Goal: Task Accomplishment & Management: Manage account settings

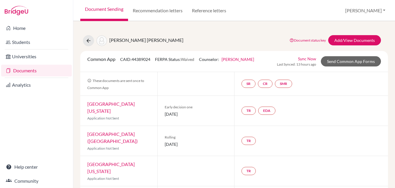
click at [110, 11] on link "Document Sending" at bounding box center [104, 10] width 48 height 21
click at [108, 9] on link "Document Sending" at bounding box center [104, 10] width 48 height 21
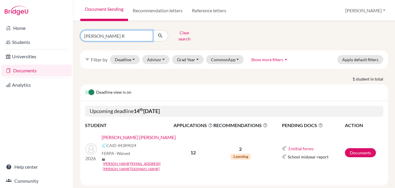
click at [120, 36] on input "jULIA R" at bounding box center [116, 35] width 73 height 11
click at [117, 134] on link "Gualberto Junqueira Ribeiro, Júlia" at bounding box center [139, 137] width 74 height 7
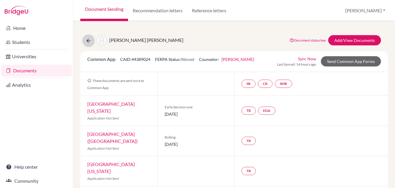
click at [91, 41] on button at bounding box center [88, 40] width 11 height 11
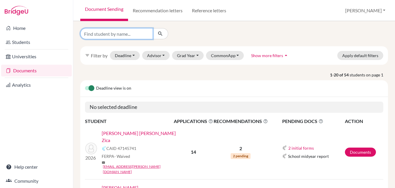
click at [120, 33] on input "Find student by name..." at bounding box center [116, 33] width 73 height 11
type input "S"
type input "mariana"
click at [162, 34] on icon "submit" at bounding box center [160, 34] width 6 height 6
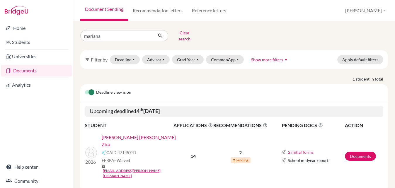
click at [140, 134] on link "[PERSON_NAME] [PERSON_NAME] Zica" at bounding box center [140, 141] width 76 height 14
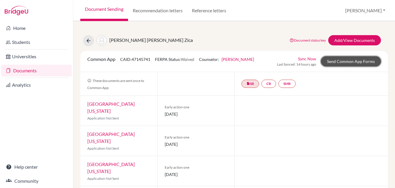
click at [334, 62] on link "Send Common App Forms" at bounding box center [351, 61] width 60 height 10
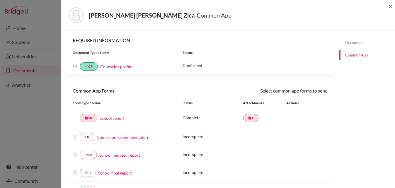
click at [75, 114] on label at bounding box center [75, 114] width 5 height 0
click at [0, 0] on input "checkbox" at bounding box center [0, 0] width 0 height 0
click at [312, 92] on icon at bounding box center [310, 91] width 4 height 4
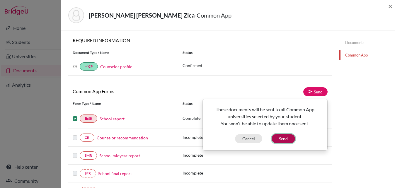
click at [280, 136] on button "Send" at bounding box center [282, 138] width 23 height 9
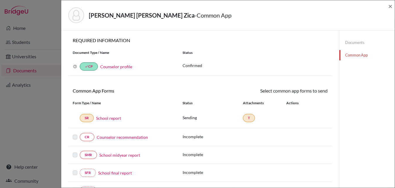
click at [360, 43] on link "Documents" at bounding box center [366, 42] width 55 height 10
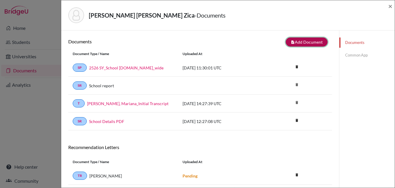
click at [297, 41] on button "note_add Add Document" at bounding box center [306, 41] width 42 height 9
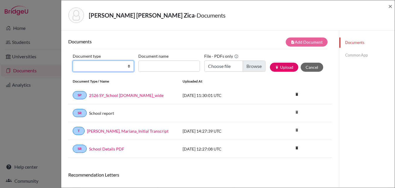
click at [109, 67] on select "Change explanation for Common App reports Counselor recommendation Internationa…" at bounding box center [103, 66] width 61 height 11
select select "4"
click at [73, 61] on select "Change explanation for Common App reports Counselor recommendation Internationa…" at bounding box center [103, 66] width 61 height 11
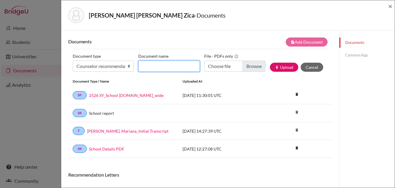
click at [165, 61] on input "Document name" at bounding box center [168, 66] width 61 height 11
type input "Mariana Zica_Counselor Letter"
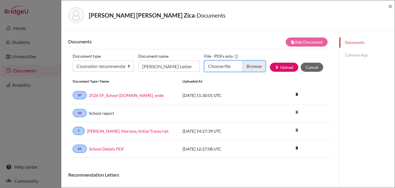
click at [250, 66] on input "Choose file" at bounding box center [234, 66] width 61 height 11
type input "C:\fakepath\Mariana Zica_ of ACADEMIC_COLLEGE.pdf"
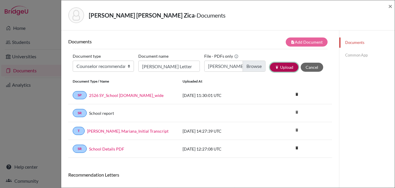
click at [283, 71] on button "publish Upload" at bounding box center [284, 67] width 28 height 9
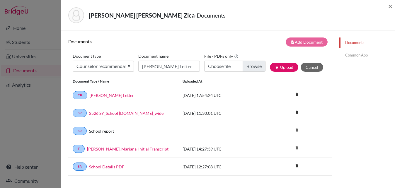
click at [348, 57] on link "Common App" at bounding box center [366, 55] width 55 height 10
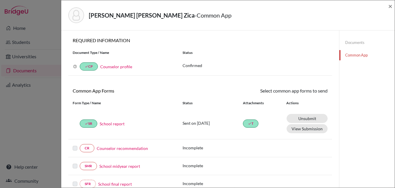
click at [104, 148] on link "Counselor recommendation" at bounding box center [122, 148] width 51 height 6
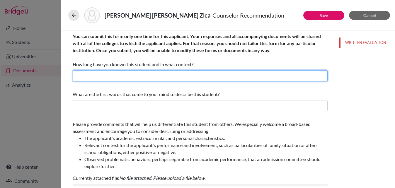
click at [109, 75] on input "text" at bounding box center [200, 75] width 255 height 11
type input "4 years as the high school counselor"
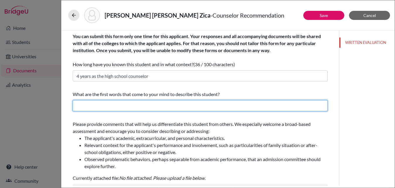
click at [111, 103] on input "text" at bounding box center [200, 105] width 255 height 11
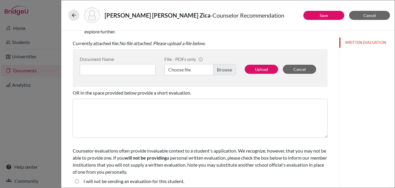
scroll to position [138, 0]
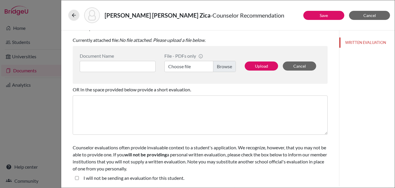
type input "Helpful, resourceful, determined, kind"
click at [133, 66] on input at bounding box center [118, 66] width 76 height 11
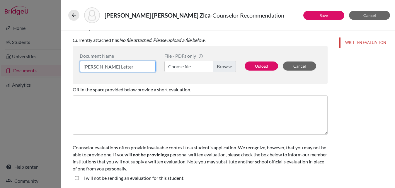
type input "Mariana Zica_Counselor Letter"
click at [222, 69] on label "Choose file" at bounding box center [199, 66] width 71 height 11
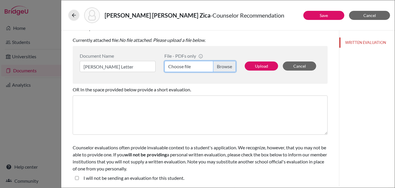
click at [222, 69] on input "Choose file" at bounding box center [199, 66] width 71 height 11
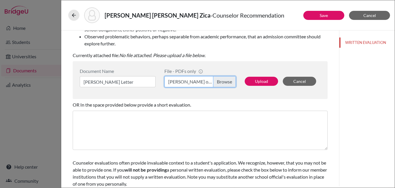
scroll to position [110, 0]
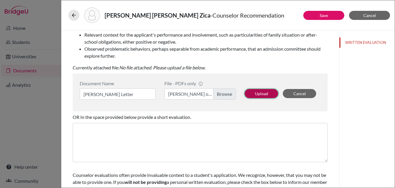
click at [263, 92] on button "Upload" at bounding box center [261, 93] width 33 height 9
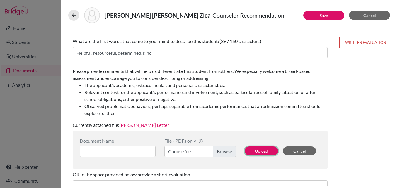
scroll to position [0, 0]
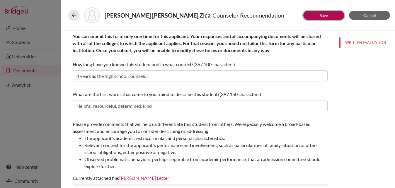
click at [331, 13] on button "Save" at bounding box center [323, 15] width 41 height 9
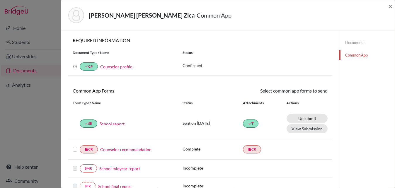
scroll to position [8, 0]
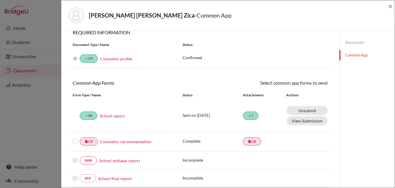
click at [75, 138] on label at bounding box center [75, 138] width 5 height 0
click at [0, 0] on input "checkbox" at bounding box center [0, 0] width 0 height 0
click at [314, 87] on link "Send" at bounding box center [315, 83] width 24 height 9
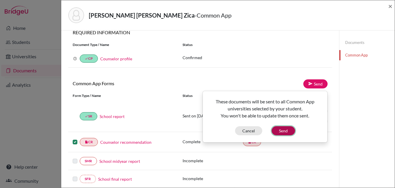
click at [283, 129] on button "Send" at bounding box center [282, 130] width 23 height 9
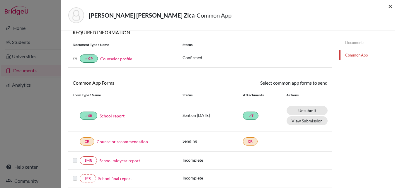
click at [389, 6] on span "×" at bounding box center [390, 6] width 4 height 8
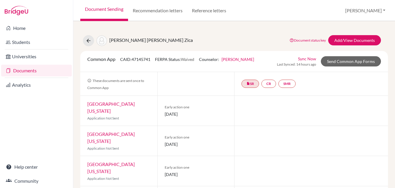
click at [82, 43] on div "Fialho, Mariana Lana Pinto Zica Document status key TR Requirement. Document no…" at bounding box center [234, 40] width 316 height 11
click at [90, 43] on icon at bounding box center [89, 41] width 6 height 6
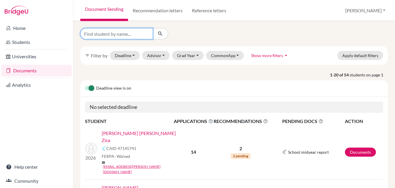
click at [126, 35] on input "Find student by name..." at bounding box center [116, 33] width 73 height 11
type input "d"
type input "sakura"
click button "submit" at bounding box center [161, 33] width 16 height 11
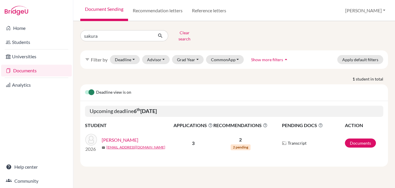
click at [126, 137] on link "[PERSON_NAME]" at bounding box center [120, 139] width 37 height 7
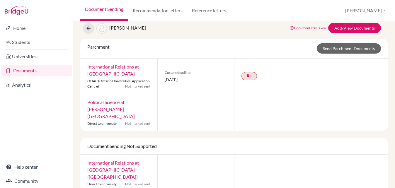
scroll to position [12, 0]
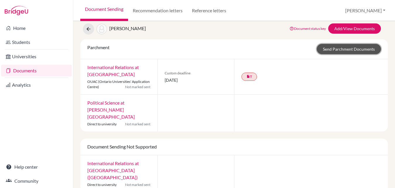
click at [345, 47] on link "Send Parchment Documents" at bounding box center [349, 49] width 64 height 10
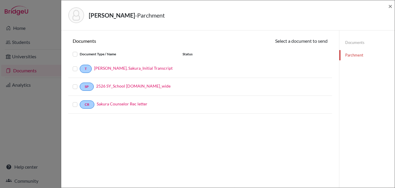
click at [80, 65] on label at bounding box center [80, 65] width 0 height 0
click at [0, 0] on input "checkbox" at bounding box center [0, 0] width 0 height 0
click at [80, 102] on label at bounding box center [80, 102] width 0 height 0
click at [0, 0] on input "checkbox" at bounding box center [0, 0] width 0 height 0
click at [80, 84] on label at bounding box center [80, 84] width 0 height 0
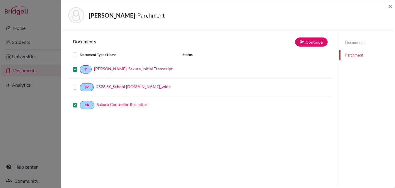
click at [0, 0] on input "checkbox" at bounding box center [0, 0] width 0 height 0
click at [314, 41] on button "Continue" at bounding box center [311, 41] width 33 height 9
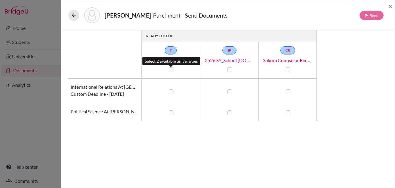
click at [171, 69] on label at bounding box center [171, 69] width 5 height 5
click at [171, 69] on input "checkbox" at bounding box center [169, 69] width 5 height 6
checkbox input "true"
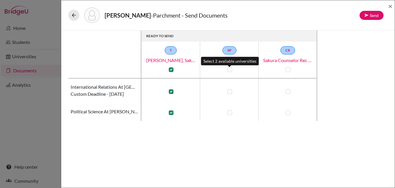
click at [230, 69] on label at bounding box center [229, 69] width 5 height 5
click at [230, 69] on input "checkbox" at bounding box center [228, 69] width 5 height 6
checkbox input "true"
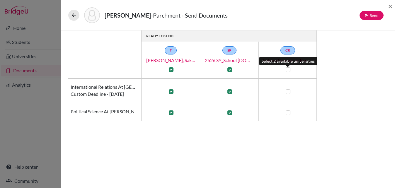
click at [288, 69] on label at bounding box center [287, 69] width 5 height 5
click at [288, 69] on input "checkbox" at bounding box center [286, 69] width 5 height 6
checkbox input "true"
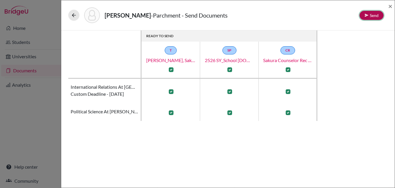
click at [367, 14] on icon at bounding box center [366, 15] width 4 height 4
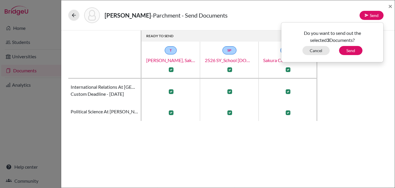
click at [345, 56] on div "Do you want to send out the selected 3 Documents? Cancel Send" at bounding box center [332, 42] width 102 height 40
click at [345, 50] on button "Send" at bounding box center [350, 50] width 23 height 9
checkbox input "false"
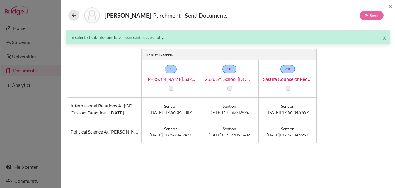
click at [393, 6] on div "Yoshino, Sakura - Parchment - Send Documents Send ×" at bounding box center [227, 15] width 333 height 30
click at [390, 6] on span "×" at bounding box center [390, 6] width 4 height 8
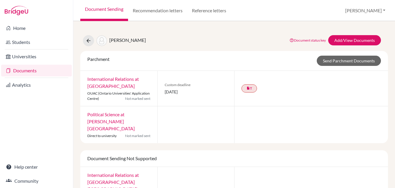
click at [107, 9] on link "Document Sending" at bounding box center [104, 10] width 48 height 21
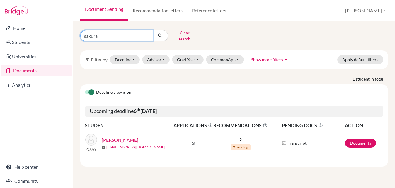
click at [140, 36] on input "sakura" at bounding box center [116, 35] width 73 height 11
type input "s"
type input "[PERSON_NAME]"
click button "submit" at bounding box center [161, 35] width 16 height 11
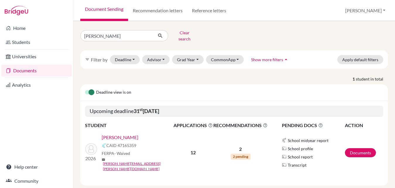
scroll to position [1, 0]
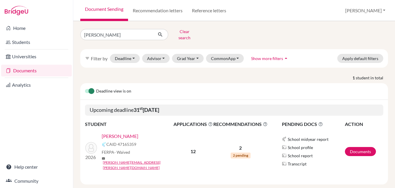
click at [138, 133] on link "[PERSON_NAME]" at bounding box center [120, 136] width 37 height 7
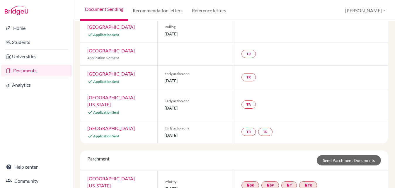
scroll to position [249, 0]
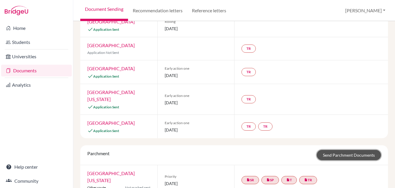
click at [320, 150] on link "Send Parchment Documents" at bounding box center [349, 155] width 64 height 10
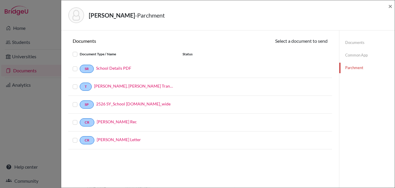
click at [80, 83] on label at bounding box center [80, 83] width 0 height 0
click at [0, 0] on input "checkbox" at bounding box center [0, 0] width 0 height 0
click at [80, 102] on label at bounding box center [80, 102] width 0 height 0
click at [0, 0] on input "checkbox" at bounding box center [0, 0] width 0 height 0
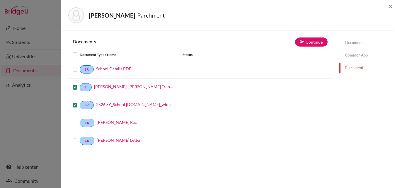
click at [80, 119] on label at bounding box center [80, 119] width 0 height 0
click at [0, 0] on input "checkbox" at bounding box center [0, 0] width 0 height 0
click at [74, 67] on div at bounding box center [76, 69] width 7 height 7
click at [80, 66] on label at bounding box center [80, 66] width 0 height 0
click at [0, 0] on input "checkbox" at bounding box center [0, 0] width 0 height 0
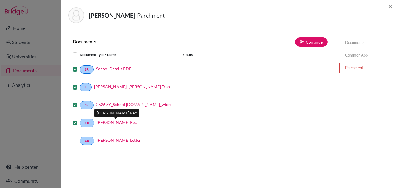
click at [117, 125] on link "[PERSON_NAME] Rec" at bounding box center [117, 122] width 40 height 6
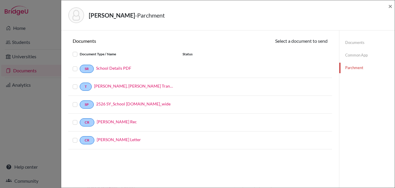
click at [354, 44] on link "Documents" at bounding box center [366, 42] width 55 height 10
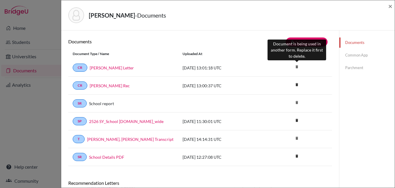
click at [296, 67] on icon "delete" at bounding box center [296, 66] width 9 height 9
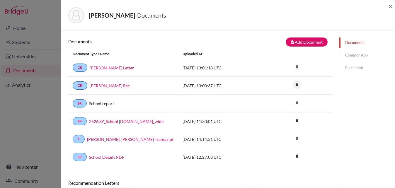
click at [297, 84] on icon "delete" at bounding box center [296, 84] width 9 height 9
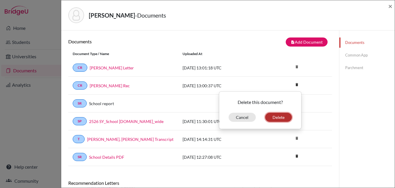
click at [284, 114] on button "Delete" at bounding box center [278, 117] width 27 height 9
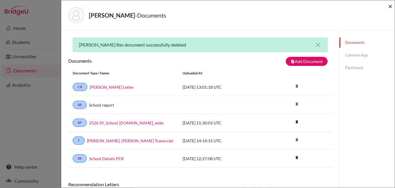
click at [391, 5] on span "×" at bounding box center [390, 6] width 4 height 8
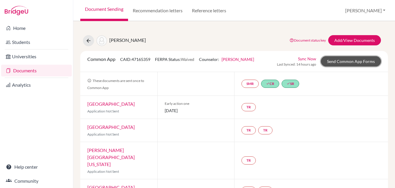
click at [346, 59] on link "Send Common App Forms" at bounding box center [351, 61] width 60 height 10
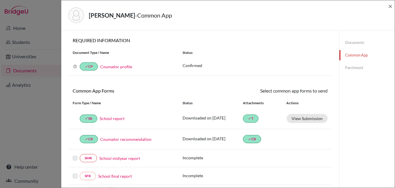
click at [351, 67] on link "Parchment" at bounding box center [366, 68] width 55 height 10
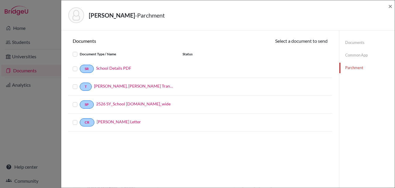
click at [80, 51] on label at bounding box center [80, 51] width 0 height 0
click at [0, 0] on input "checkbox" at bounding box center [0, 0] width 0 height 0
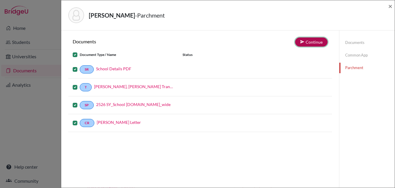
click at [311, 41] on button "Continue" at bounding box center [311, 41] width 33 height 9
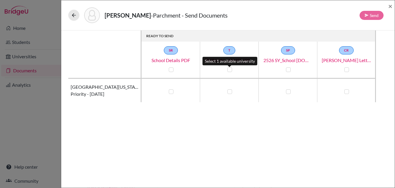
click at [230, 69] on label at bounding box center [229, 69] width 5 height 5
click at [230, 69] on input "checkbox" at bounding box center [228, 69] width 5 height 6
checkbox input "true"
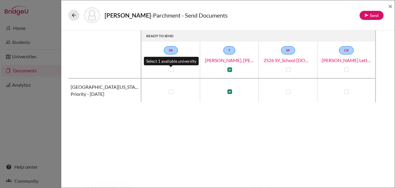
click at [171, 69] on label at bounding box center [171, 69] width 5 height 5
click at [171, 69] on input "checkbox" at bounding box center [169, 69] width 5 height 6
checkbox input "true"
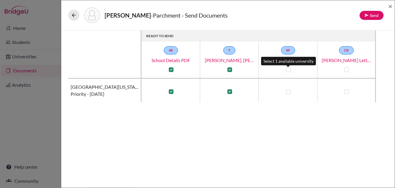
click at [288, 70] on label at bounding box center [288, 69] width 5 height 5
click at [288, 70] on input "checkbox" at bounding box center [286, 69] width 5 height 6
checkbox input "true"
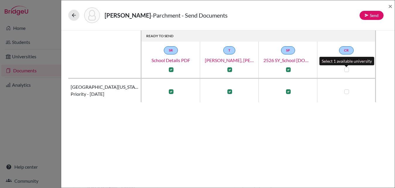
click at [347, 69] on label at bounding box center [346, 69] width 5 height 5
click at [347, 69] on input "checkbox" at bounding box center [345, 69] width 5 height 6
checkbox input "true"
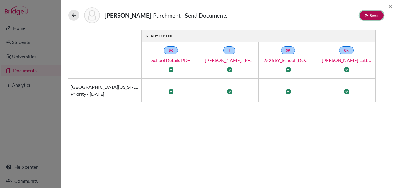
click at [366, 15] on icon at bounding box center [366, 15] width 4 height 4
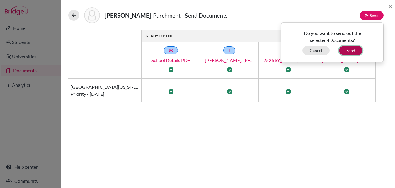
click at [358, 51] on button "Send" at bounding box center [350, 50] width 23 height 9
checkbox input "false"
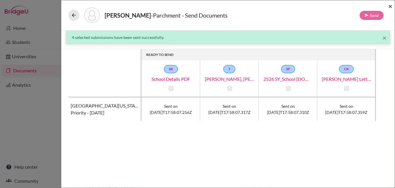
click at [390, 5] on span "×" at bounding box center [390, 6] width 4 height 8
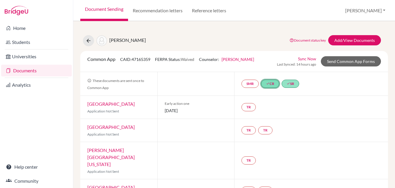
click at [273, 86] on link "done CR" at bounding box center [270, 84] width 18 height 8
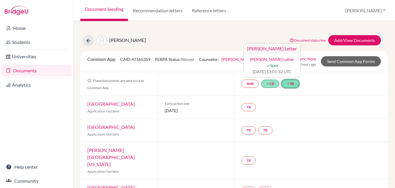
click at [292, 84] on link "done SR" at bounding box center [290, 84] width 18 height 8
click at [189, 61] on span "Waived" at bounding box center [187, 59] width 13 height 5
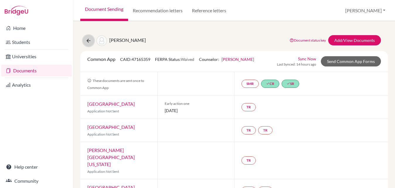
click at [88, 44] on button at bounding box center [88, 40] width 11 height 11
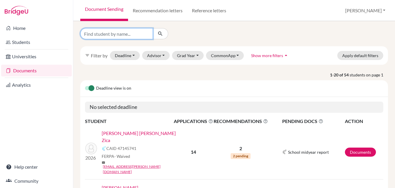
click at [122, 36] on input "Find student by name..." at bounding box center [116, 33] width 73 height 11
type input "sofia"
click at [116, 39] on input "sofia" at bounding box center [116, 33] width 73 height 11
click button "submit" at bounding box center [161, 33] width 16 height 11
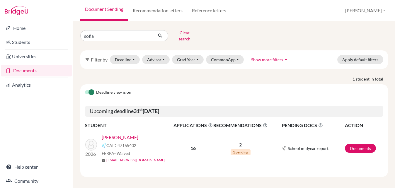
click at [125, 134] on link "[PERSON_NAME]" at bounding box center [120, 137] width 37 height 7
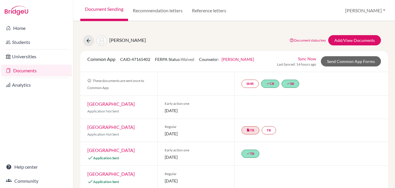
scroll to position [4, 0]
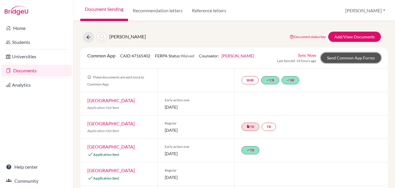
click at [344, 58] on link "Send Common App Forms" at bounding box center [351, 58] width 60 height 10
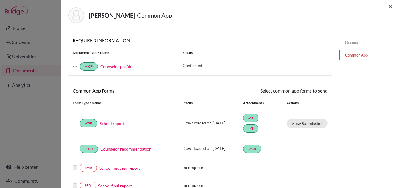
click at [389, 7] on span "×" at bounding box center [390, 6] width 4 height 8
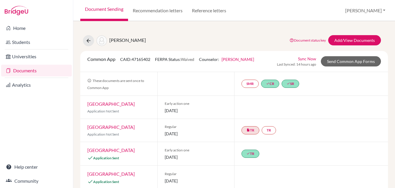
click at [102, 13] on link "Document Sending" at bounding box center [104, 10] width 48 height 21
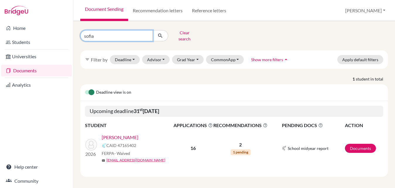
click at [120, 36] on input "sofia" at bounding box center [116, 35] width 73 height 11
type input "s"
type input "[PERSON_NAME]"
click button "submit" at bounding box center [161, 35] width 16 height 11
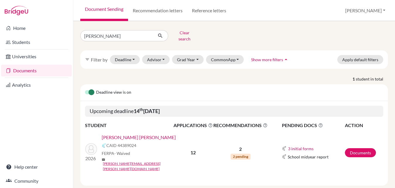
click at [142, 134] on link "[PERSON_NAME] [PERSON_NAME]" at bounding box center [139, 137] width 74 height 7
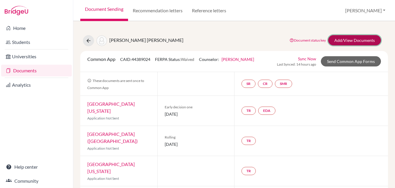
click at [346, 40] on link "Add/View Documents" at bounding box center [354, 40] width 53 height 10
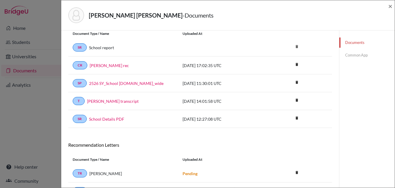
scroll to position [21, 0]
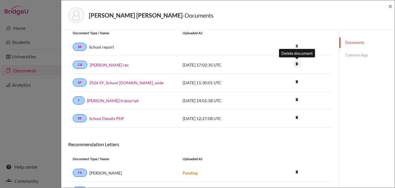
click at [296, 62] on icon "delete" at bounding box center [296, 63] width 9 height 9
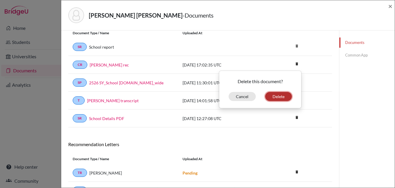
click at [274, 97] on button "Delete" at bounding box center [278, 96] width 27 height 9
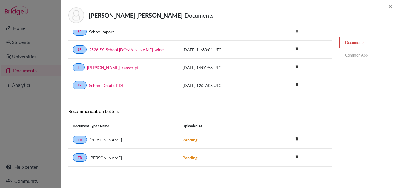
scroll to position [0, 0]
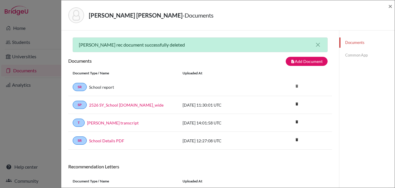
click at [356, 55] on link "Common App" at bounding box center [366, 55] width 55 height 10
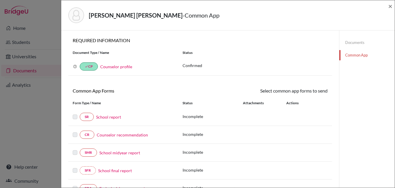
click at [116, 135] on link "Counselor recommendation" at bounding box center [122, 135] width 51 height 6
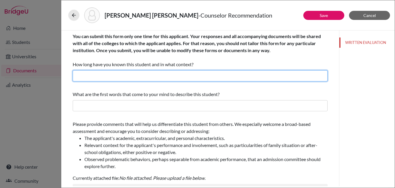
click at [104, 78] on input "text" at bounding box center [200, 75] width 255 height 11
type input "4 years as the high school counselor"
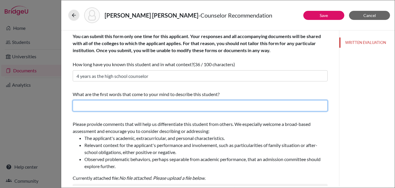
click at [109, 102] on input "text" at bounding box center [200, 105] width 255 height 11
type input "Motivated, Clever, Hard-working"
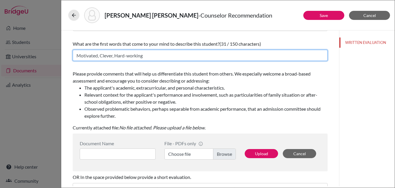
scroll to position [57, 0]
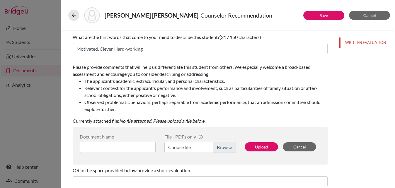
click at [186, 144] on label "Choose file" at bounding box center [199, 147] width 71 height 11
click at [186, 144] on input "Choose file" at bounding box center [199, 147] width 71 height 11
click at [134, 145] on input at bounding box center [118, 147] width 76 height 11
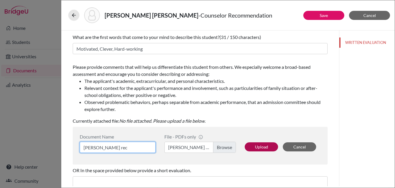
type input "Julia Ribero_counselor rec"
click at [255, 150] on button "Upload" at bounding box center [261, 146] width 33 height 9
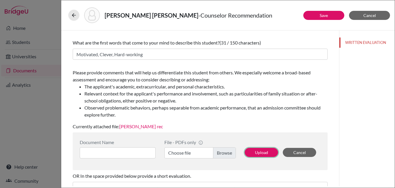
scroll to position [51, 0]
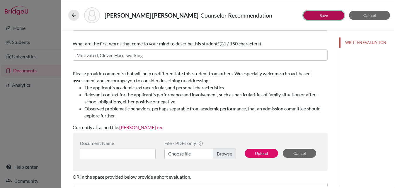
click at [320, 15] on link "Save" at bounding box center [323, 15] width 8 height 5
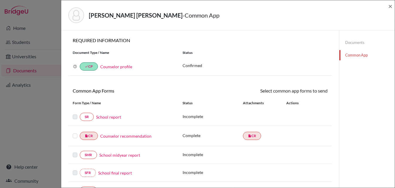
click at [76, 132] on label at bounding box center [75, 132] width 5 height 0
click at [0, 0] on input "checkbox" at bounding box center [0, 0] width 0 height 0
click at [317, 92] on link "Send" at bounding box center [315, 91] width 24 height 9
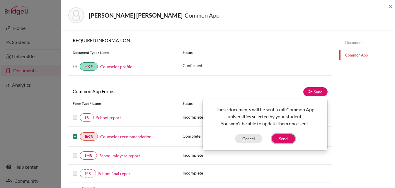
click at [286, 137] on button "Send" at bounding box center [282, 138] width 23 height 9
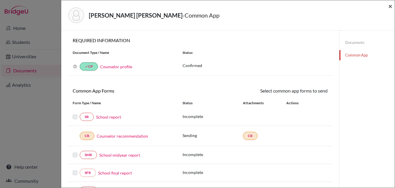
click at [389, 6] on span "×" at bounding box center [390, 6] width 4 height 8
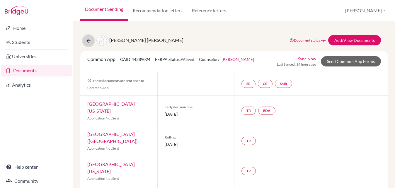
click at [90, 39] on icon at bounding box center [89, 41] width 6 height 6
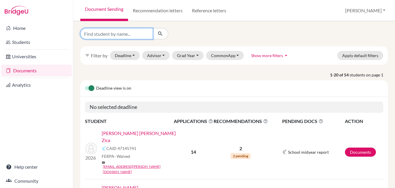
click at [125, 36] on input "Find student by name..." at bounding box center [116, 33] width 73 height 11
type input "mariana"
click button "submit" at bounding box center [161, 33] width 16 height 11
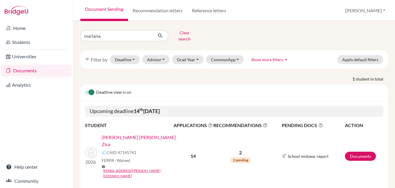
click at [125, 134] on link "[PERSON_NAME] [PERSON_NAME] Zica" at bounding box center [140, 141] width 76 height 14
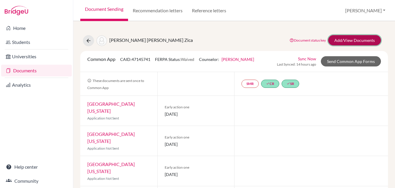
click at [351, 39] on link "Add/View Documents" at bounding box center [354, 40] width 53 height 10
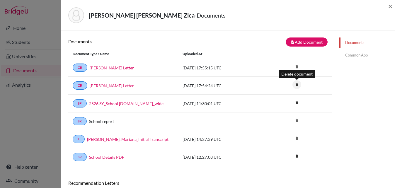
click at [297, 83] on icon "delete" at bounding box center [296, 84] width 9 height 9
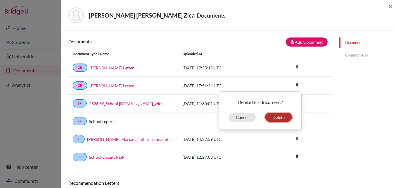
click at [280, 117] on button "Delete" at bounding box center [278, 117] width 27 height 9
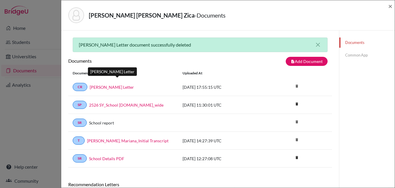
click at [130, 84] on link "[PERSON_NAME] Letter" at bounding box center [112, 87] width 44 height 6
click at [350, 56] on link "Common App" at bounding box center [366, 55] width 55 height 10
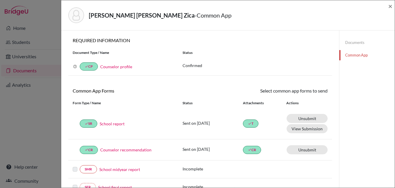
click at [387, 9] on div "Fialho, Mariana Lana Pinto Zica - Common App ×" at bounding box center [228, 15] width 329 height 25
click at [390, 6] on span "×" at bounding box center [390, 6] width 4 height 8
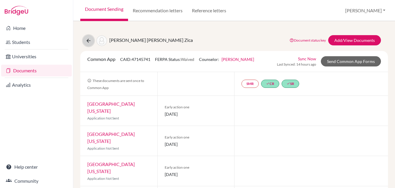
click at [90, 36] on button at bounding box center [88, 40] width 11 height 11
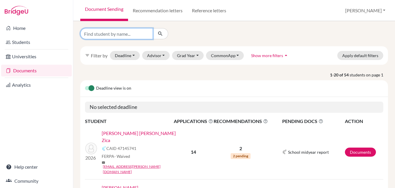
click at [119, 34] on input "Find student by name..." at bounding box center [116, 33] width 73 height 11
type input "[PERSON_NAME]"
click button "submit" at bounding box center [161, 33] width 16 height 11
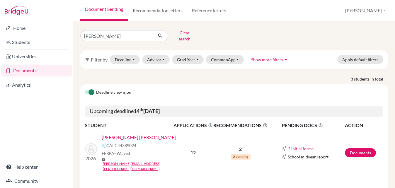
click at [128, 134] on link "[PERSON_NAME] [PERSON_NAME]" at bounding box center [139, 137] width 74 height 7
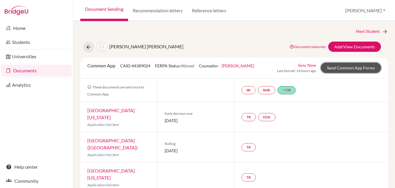
click at [337, 65] on link "Send Common App Forms" at bounding box center [351, 68] width 60 height 10
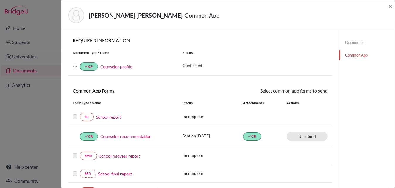
click at [113, 118] on link "School report" at bounding box center [108, 117] width 25 height 6
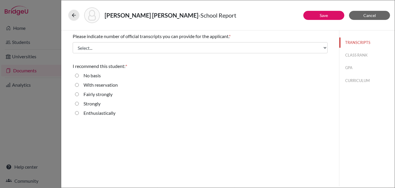
click at [90, 105] on label "Strongly" at bounding box center [91, 103] width 17 height 7
click at [79, 105] on input "Strongly" at bounding box center [77, 103] width 4 height 7
radio input "true"
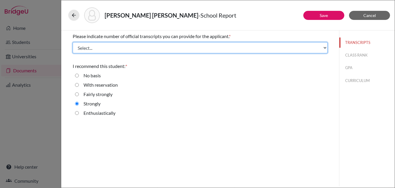
click at [193, 47] on select "Select... 1 2 3 4" at bounding box center [200, 47] width 255 height 11
select select "1"
click at [73, 42] on select "Select... 1 2 3 4" at bounding box center [200, 47] width 255 height 11
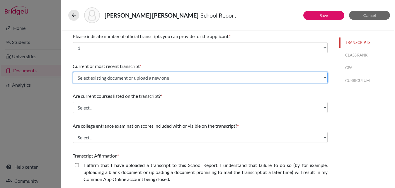
click at [204, 75] on select "Select existing document or upload a new one Ribeiro, Julia_initial transcript …" at bounding box center [200, 77] width 255 height 11
select select "656717"
click at [73, 72] on select "Select existing document or upload a new one Ribeiro, Julia_initial transcript …" at bounding box center [200, 77] width 255 height 11
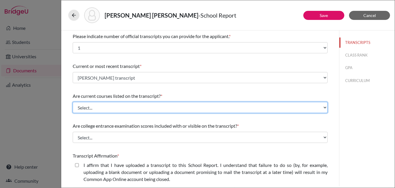
click at [178, 105] on select "Select... Yes No" at bounding box center [200, 107] width 255 height 11
select select "0"
click at [73, 102] on select "Select... Yes No" at bounding box center [200, 107] width 255 height 11
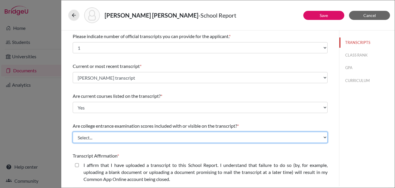
click at [165, 136] on select "Select... Yes No" at bounding box center [200, 137] width 255 height 11
select select "1"
click at [73, 132] on select "Select... Yes No" at bounding box center [200, 137] width 255 height 11
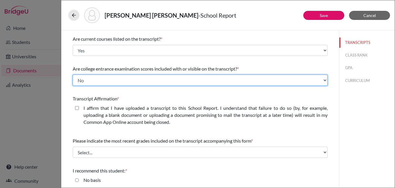
scroll to position [58, 0]
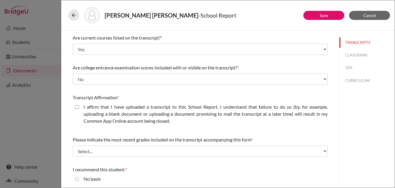
click at [81, 110] on div "I affirm that I have uploaded a transcript to this School Report. I understand …" at bounding box center [203, 114] width 249 height 23
click at [77, 109] on closed\ "I affirm that I have uploaded a transcript to this School Report. I understand …" at bounding box center [77, 106] width 4 height 7
checkbox closed\ "true"
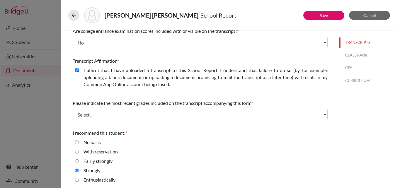
scroll to position [97, 0]
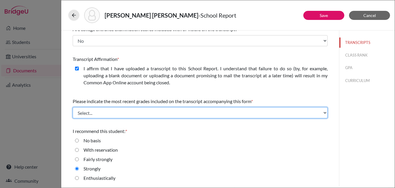
click at [124, 110] on select "Select... Final junior year grades 1st Quarter senior year grades 2nd Quarter/1…" at bounding box center [200, 112] width 255 height 11
select select "0"
click at [73, 107] on select "Select... Final junior year grades 1st Quarter senior year grades 2nd Quarter/1…" at bounding box center [200, 112] width 255 height 11
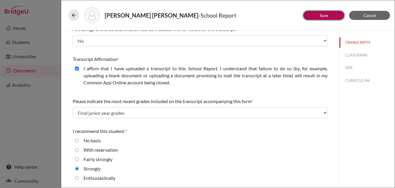
click at [319, 14] on button "Save" at bounding box center [323, 15] width 41 height 9
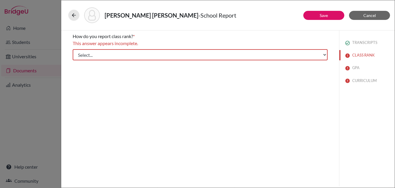
scroll to position [0, 0]
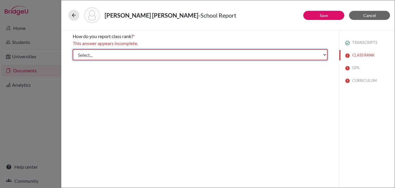
click at [123, 57] on select "Select... Exact Decile Quintile Quartile None" at bounding box center [200, 54] width 255 height 11
select select "5"
click at [73, 49] on select "Select... Exact Decile Quintile Quartile None" at bounding box center [200, 54] width 255 height 11
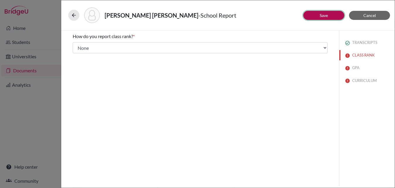
click at [317, 17] on button "Save" at bounding box center [323, 15] width 41 height 9
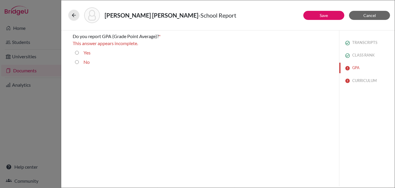
click at [76, 52] on input "Yes" at bounding box center [77, 52] width 4 height 7
radio input "true"
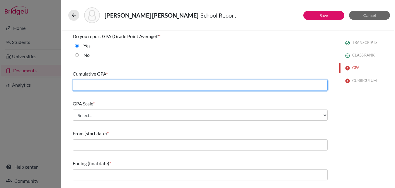
click at [83, 82] on input "text" at bounding box center [200, 85] width 255 height 11
click at [103, 87] on input "text" at bounding box center [200, 85] width 255 height 11
click at [101, 89] on input "4.41" at bounding box center [200, 85] width 255 height 11
type input "4.43"
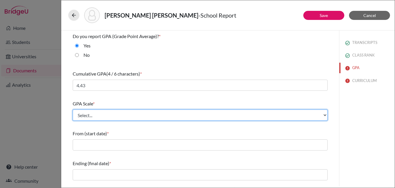
click at [98, 113] on select "Select... 4 5 6 7 8 9 10 11 12 13 14 15 16 17 18 19 20 100" at bounding box center [200, 115] width 255 height 11
select select "4"
click at [73, 110] on select "Select... 4 5 6 7 8 9 10 11 12 13 14 15 16 17 18 19 20 100" at bounding box center [200, 115] width 255 height 11
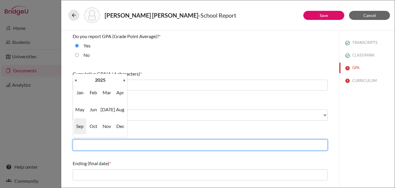
click at [92, 144] on input "text" at bounding box center [200, 144] width 255 height 11
type input "08/2022"
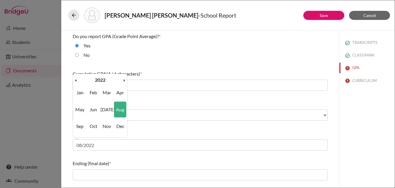
click at [124, 107] on span "Aug" at bounding box center [120, 110] width 12 height 16
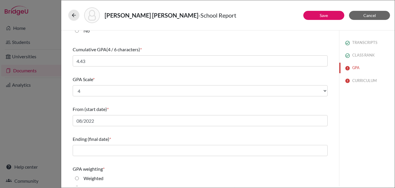
scroll to position [30, 0]
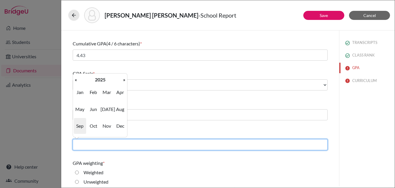
click at [105, 145] on input "text" at bounding box center [200, 144] width 255 height 11
type input "05/2026"
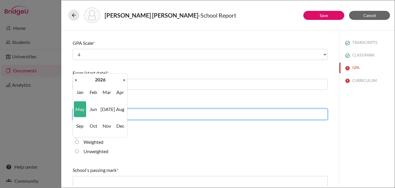
scroll to position [73, 0]
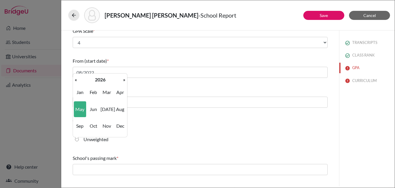
click at [80, 105] on span "May" at bounding box center [80, 109] width 12 height 16
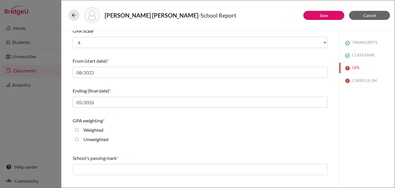
click at [76, 129] on input "Weighted" at bounding box center [77, 129] width 4 height 7
radio input "true"
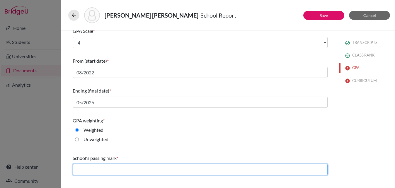
click at [86, 167] on input "text" at bounding box center [200, 169] width 255 height 11
type input "60"
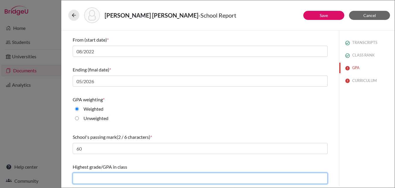
click at [100, 176] on input "text" at bounding box center [200, 178] width 255 height 11
click at [99, 178] on input "4.42" at bounding box center [200, 178] width 255 height 11
type input "4.43"
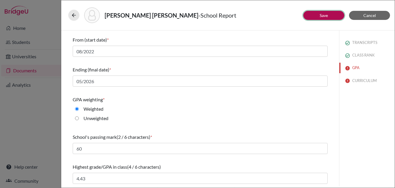
click at [322, 17] on link "Save" at bounding box center [323, 15] width 8 height 5
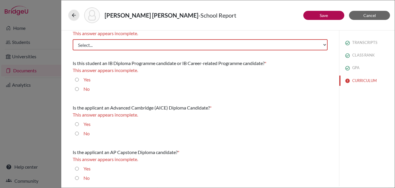
scroll to position [0, 0]
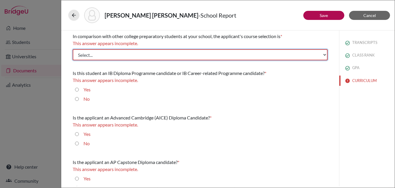
click at [113, 54] on select "Select... Less than demanding Average Demanding Very demanding Most demanding P…" at bounding box center [200, 54] width 255 height 11
click at [95, 56] on select "Select... Less than demanding Average Demanding Very demanding Most demanding P…" at bounding box center [200, 54] width 255 height 11
select select "4"
click at [73, 49] on select "Select... Less than demanding Average Demanding Very demanding Most demanding P…" at bounding box center [200, 54] width 255 height 11
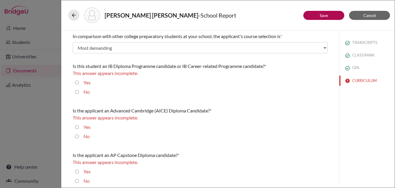
click at [76, 93] on input "No" at bounding box center [77, 91] width 4 height 7
radio input "true"
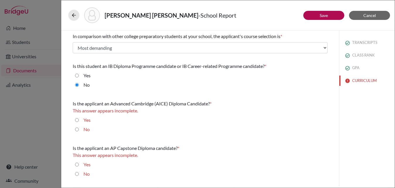
click at [76, 129] on input "No" at bounding box center [77, 129] width 4 height 7
radio input "true"
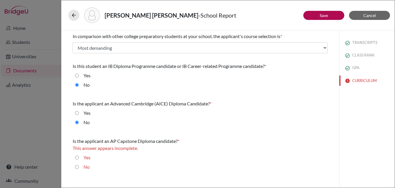
click at [78, 156] on input "Yes" at bounding box center [77, 157] width 4 height 7
radio input "true"
click at [322, 16] on link "Save" at bounding box center [323, 15] width 8 height 5
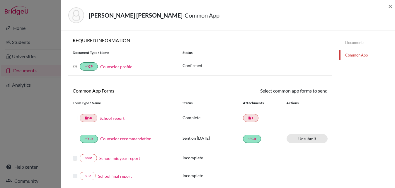
click at [75, 114] on label at bounding box center [75, 114] width 5 height 0
click at [0, 0] on input "checkbox" at bounding box center [0, 0] width 0 height 0
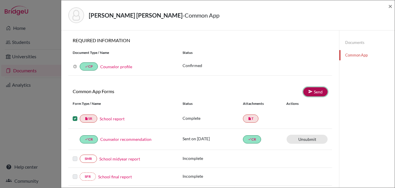
click at [319, 93] on link "Send" at bounding box center [315, 91] width 24 height 9
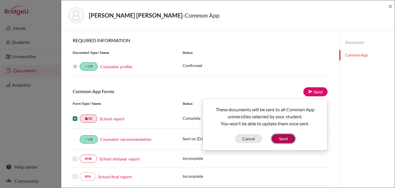
click at [288, 141] on button "Send" at bounding box center [282, 138] width 23 height 9
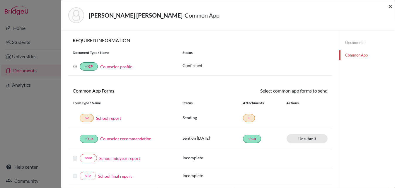
click at [389, 7] on span "×" at bounding box center [390, 6] width 4 height 8
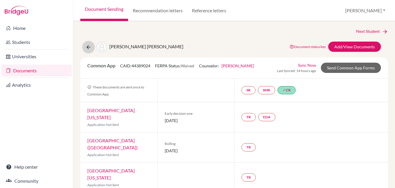
click at [89, 49] on icon at bounding box center [89, 47] width 6 height 6
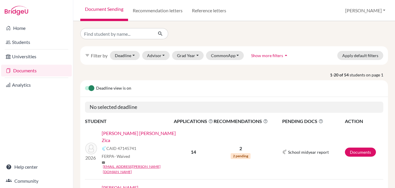
click at [129, 35] on input "Find student by name..." at bounding box center [116, 33] width 73 height 11
type input "mariana"
click at [162, 35] on icon "submit" at bounding box center [160, 34] width 6 height 6
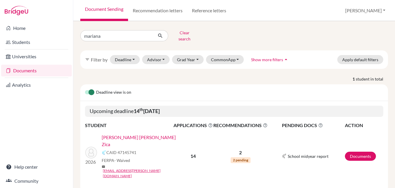
click at [147, 134] on link "[PERSON_NAME] [PERSON_NAME] Zica" at bounding box center [140, 141] width 76 height 14
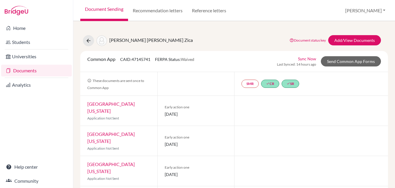
scroll to position [9, 0]
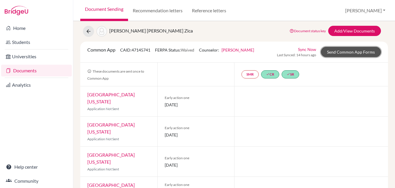
click at [333, 50] on link "Send Common App Forms" at bounding box center [351, 52] width 60 height 10
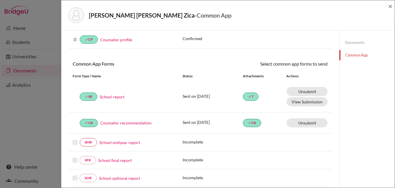
scroll to position [27, 0]
click at [316, 91] on link "Unsubmit This document will be un-submitted from all Common App universities it…" at bounding box center [306, 91] width 41 height 9
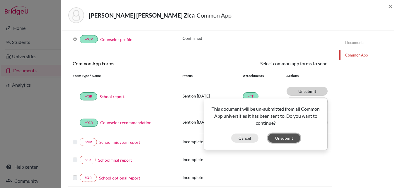
click at [285, 136] on button "Unsubmit" at bounding box center [284, 138] width 33 height 9
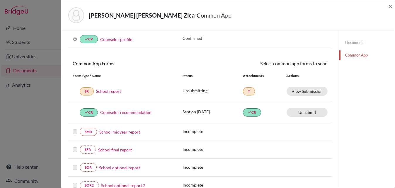
click at [106, 91] on link "School report" at bounding box center [108, 91] width 25 height 6
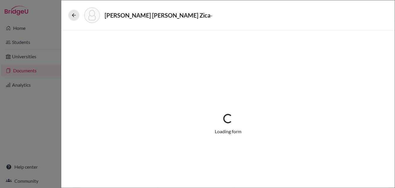
select select "1"
select select "656723"
select select "0"
select select "1"
select select "0"
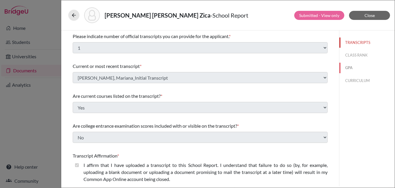
click at [350, 69] on button "GPA" at bounding box center [366, 68] width 55 height 10
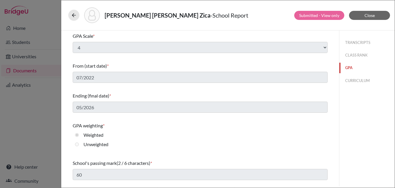
scroll to position [94, 0]
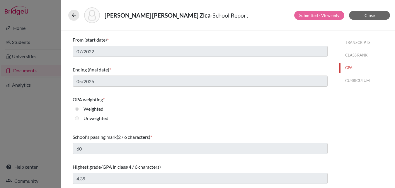
click at [303, 21] on div "Fialho, Mariana Lana Pinto Zica - School Report" at bounding box center [227, 15] width 319 height 16
click at [72, 17] on icon at bounding box center [74, 15] width 6 height 6
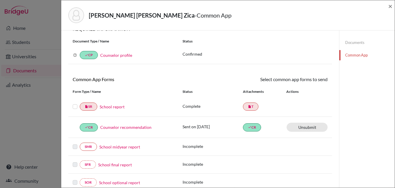
scroll to position [25, 0]
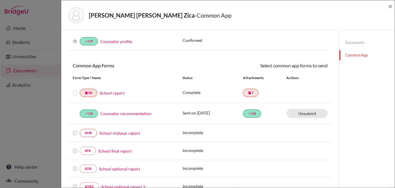
click at [121, 94] on link "School report" at bounding box center [112, 93] width 25 height 6
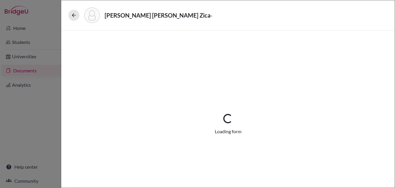
select select "1"
select select "656723"
select select "0"
select select "1"
select select "0"
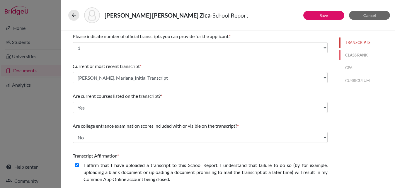
click at [351, 55] on button "CLASS RANK" at bounding box center [366, 55] width 55 height 10
select select "5"
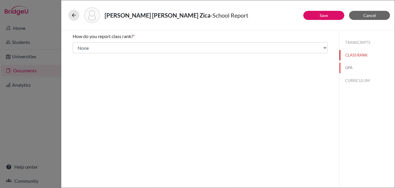
click at [347, 68] on button "GPA" at bounding box center [366, 68] width 55 height 10
type input "4.39"
select select "4"
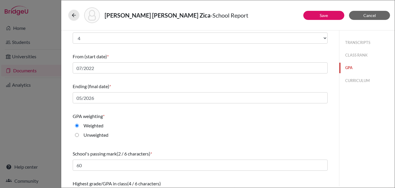
scroll to position [94, 0]
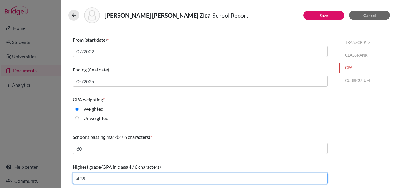
click at [93, 178] on input "4.39" at bounding box center [200, 178] width 255 height 11
type input "4.43"
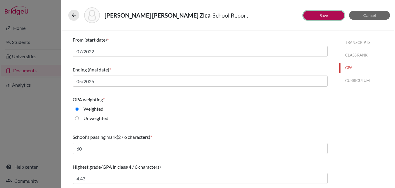
click at [326, 17] on link "Save" at bounding box center [323, 15] width 8 height 5
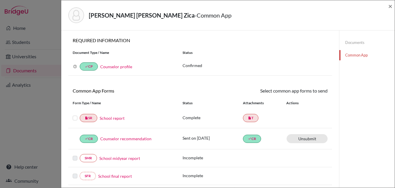
click at [73, 121] on div at bounding box center [76, 117] width 7 height 7
click at [74, 114] on label at bounding box center [75, 114] width 5 height 0
click at [0, 0] on input "checkbox" at bounding box center [0, 0] width 0 height 0
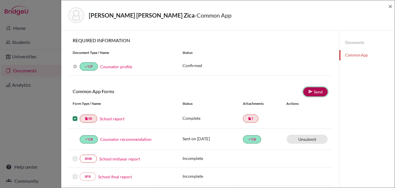
click at [320, 90] on link "Send" at bounding box center [315, 91] width 24 height 9
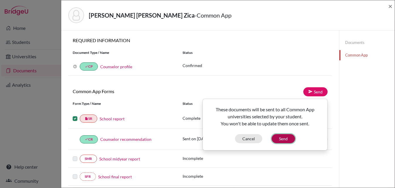
click at [282, 138] on button "Send" at bounding box center [282, 138] width 23 height 9
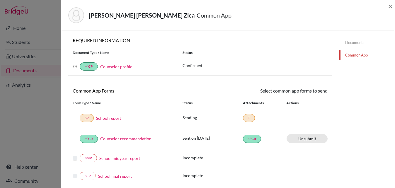
click at [111, 117] on link "School report" at bounding box center [108, 118] width 25 height 6
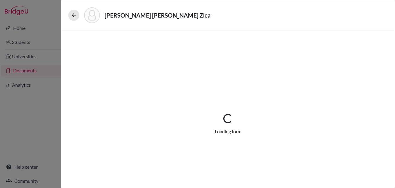
select select "1"
select select "656723"
select select "0"
select select "1"
select select "0"
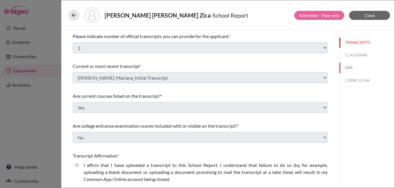
click at [353, 68] on button "GPA" at bounding box center [366, 68] width 55 height 10
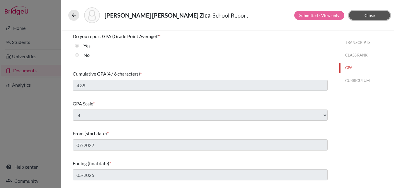
click at [370, 15] on span "Close" at bounding box center [369, 15] width 10 height 5
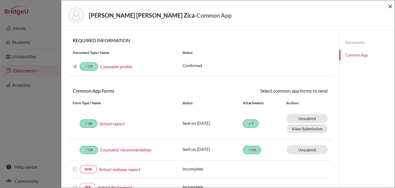
click at [389, 6] on span "×" at bounding box center [390, 6] width 4 height 8
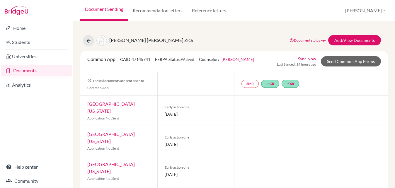
click at [101, 8] on link "Document Sending" at bounding box center [104, 10] width 48 height 21
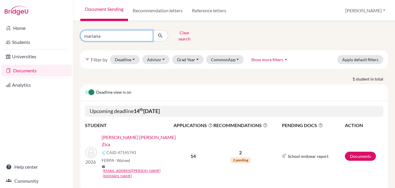
click at [101, 34] on input "mariana" at bounding box center [116, 35] width 73 height 11
click at [145, 35] on input "mariana" at bounding box center [116, 35] width 73 height 11
click at [146, 33] on input "mariana" at bounding box center [116, 35] width 73 height 11
type input "[PERSON_NAME]"
click button "submit" at bounding box center [161, 35] width 16 height 11
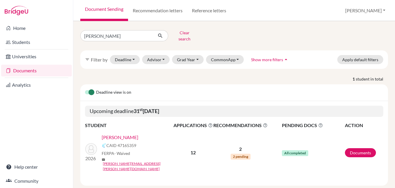
click at [138, 134] on link "[PERSON_NAME]" at bounding box center [120, 137] width 37 height 7
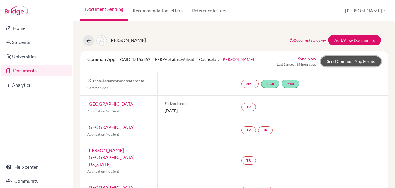
click at [346, 62] on link "Send Common App Forms" at bounding box center [351, 61] width 60 height 10
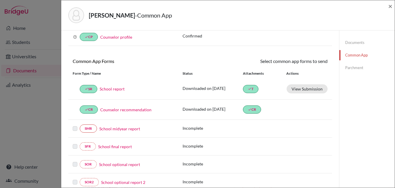
scroll to position [40, 0]
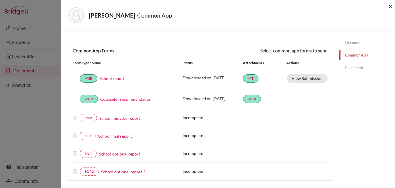
click at [389, 6] on span "×" at bounding box center [390, 6] width 4 height 8
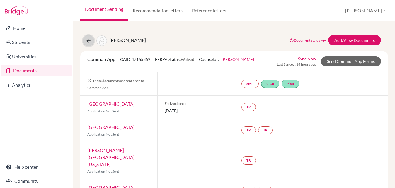
click at [85, 42] on button at bounding box center [88, 40] width 11 height 11
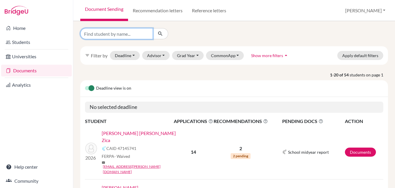
click at [122, 35] on input "Find student by name..." at bounding box center [116, 33] width 73 height 11
type input "sofi"
click button "submit" at bounding box center [161, 33] width 16 height 11
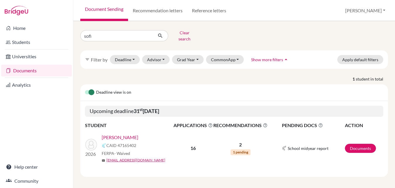
click at [126, 134] on link "Dolafi, Sofia Ava" at bounding box center [120, 137] width 37 height 7
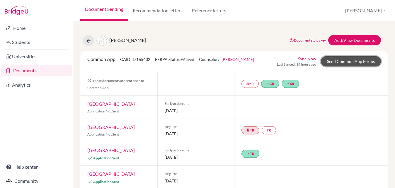
click at [345, 62] on link "Send Common App Forms" at bounding box center [351, 61] width 60 height 10
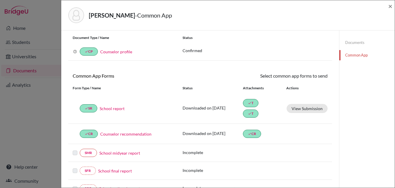
scroll to position [16, 0]
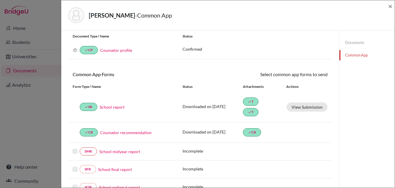
click at [388, 8] on div "Dolafi, Sofia Ava - Common App ×" at bounding box center [228, 15] width 329 height 25
click at [390, 6] on span "×" at bounding box center [390, 6] width 4 height 8
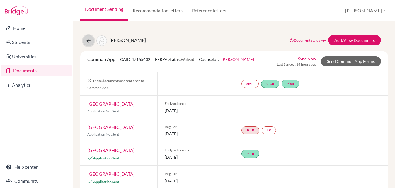
click at [90, 40] on icon at bounding box center [89, 41] width 6 height 6
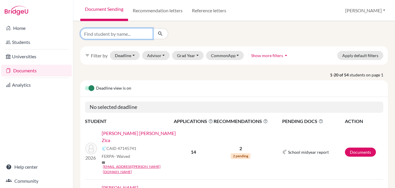
click at [127, 33] on input "Find student by name..." at bounding box center [116, 33] width 73 height 11
type input "saku"
click button "submit" at bounding box center [161, 33] width 16 height 11
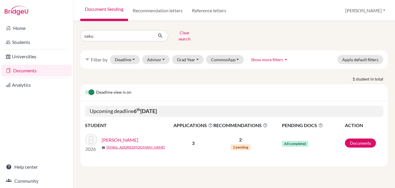
click at [122, 136] on link "[PERSON_NAME]" at bounding box center [120, 139] width 37 height 7
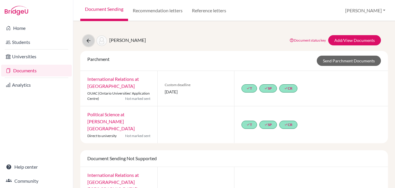
click at [86, 37] on button at bounding box center [88, 40] width 11 height 11
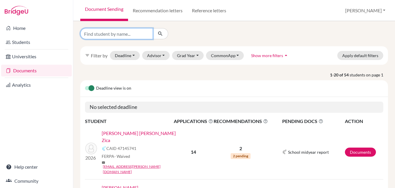
click at [125, 33] on input "Find student by name..." at bounding box center [116, 33] width 73 height 11
type input "luiz"
click button "submit" at bounding box center [161, 33] width 16 height 11
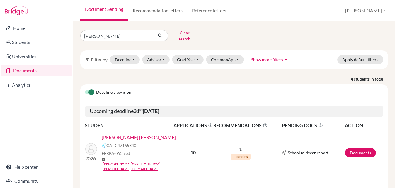
click at [143, 134] on link "Gomes, Luiz Felipe Soares" at bounding box center [139, 137] width 74 height 7
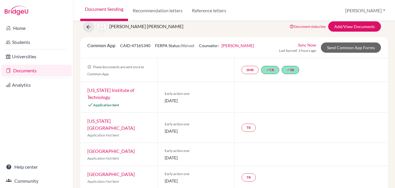
scroll to position [22, 0]
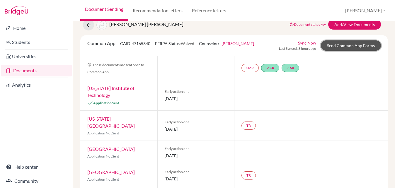
click at [343, 44] on link "Send Common App Forms" at bounding box center [351, 45] width 60 height 10
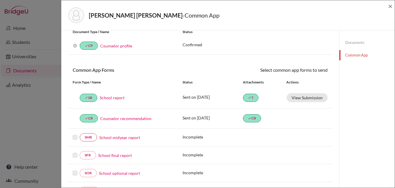
scroll to position [27, 0]
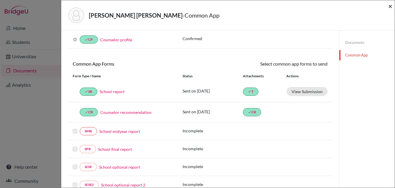
click at [389, 6] on span "×" at bounding box center [390, 6] width 4 height 8
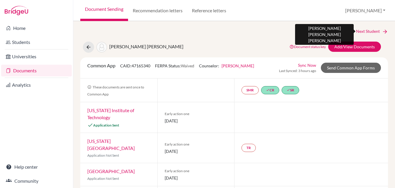
click at [375, 30] on link "Next Student" at bounding box center [372, 31] width 32 height 6
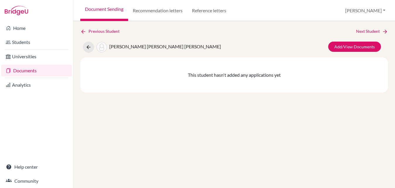
click at [108, 11] on link "Document Sending" at bounding box center [104, 10] width 48 height 21
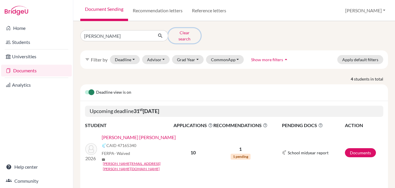
click at [182, 33] on button "Clear search" at bounding box center [184, 35] width 33 height 15
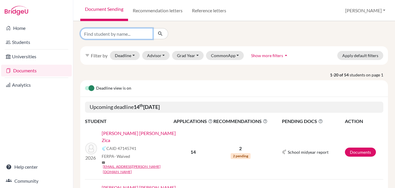
click at [128, 31] on input "Find student by name..." at bounding box center [116, 33] width 73 height 11
type input "marina"
click button "submit" at bounding box center [161, 33] width 16 height 11
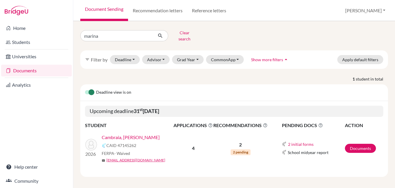
click at [128, 134] on link "Cambraia, [PERSON_NAME]" at bounding box center [131, 137] width 58 height 7
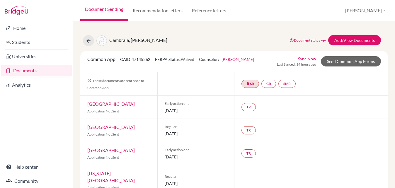
scroll to position [7, 0]
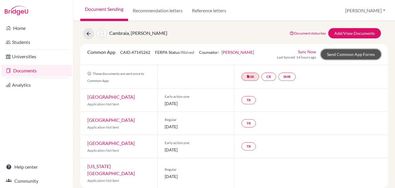
click at [341, 54] on link "Send Common App Forms" at bounding box center [351, 54] width 60 height 10
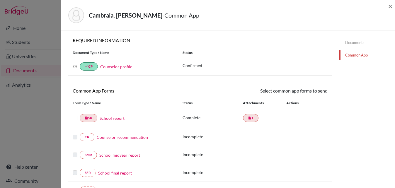
click at [109, 119] on link "School report" at bounding box center [112, 118] width 25 height 6
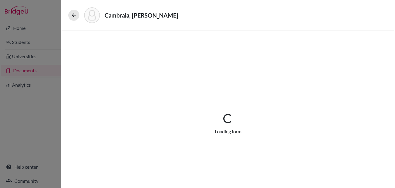
select select "1"
select select "656720"
select select "0"
select select "1"
select select "0"
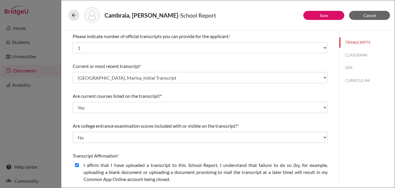
click at [347, 61] on div "TRANSCRIPTS CLASS RANK GPA CURRICULUM" at bounding box center [366, 60] width 55 height 60
click at [347, 66] on button "GPA" at bounding box center [366, 68] width 55 height 10
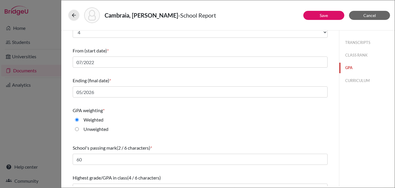
scroll to position [94, 0]
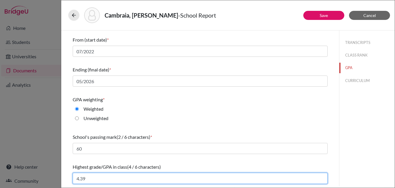
click at [95, 179] on input "4.39" at bounding box center [200, 178] width 255 height 11
type input "4.43"
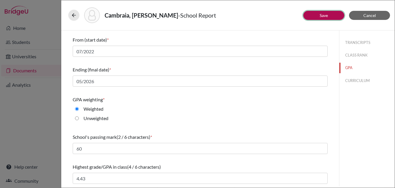
click at [322, 18] on link "Save" at bounding box center [323, 15] width 8 height 5
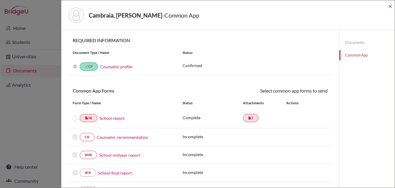
click at [73, 114] on label at bounding box center [75, 114] width 5 height 0
click at [0, 0] on input "checkbox" at bounding box center [0, 0] width 0 height 0
click at [310, 94] on link "Send" at bounding box center [315, 91] width 24 height 9
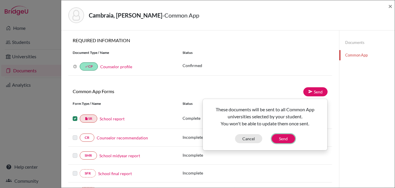
click at [286, 137] on button "Send" at bounding box center [282, 138] width 23 height 9
